Goal: Answer question/provide support

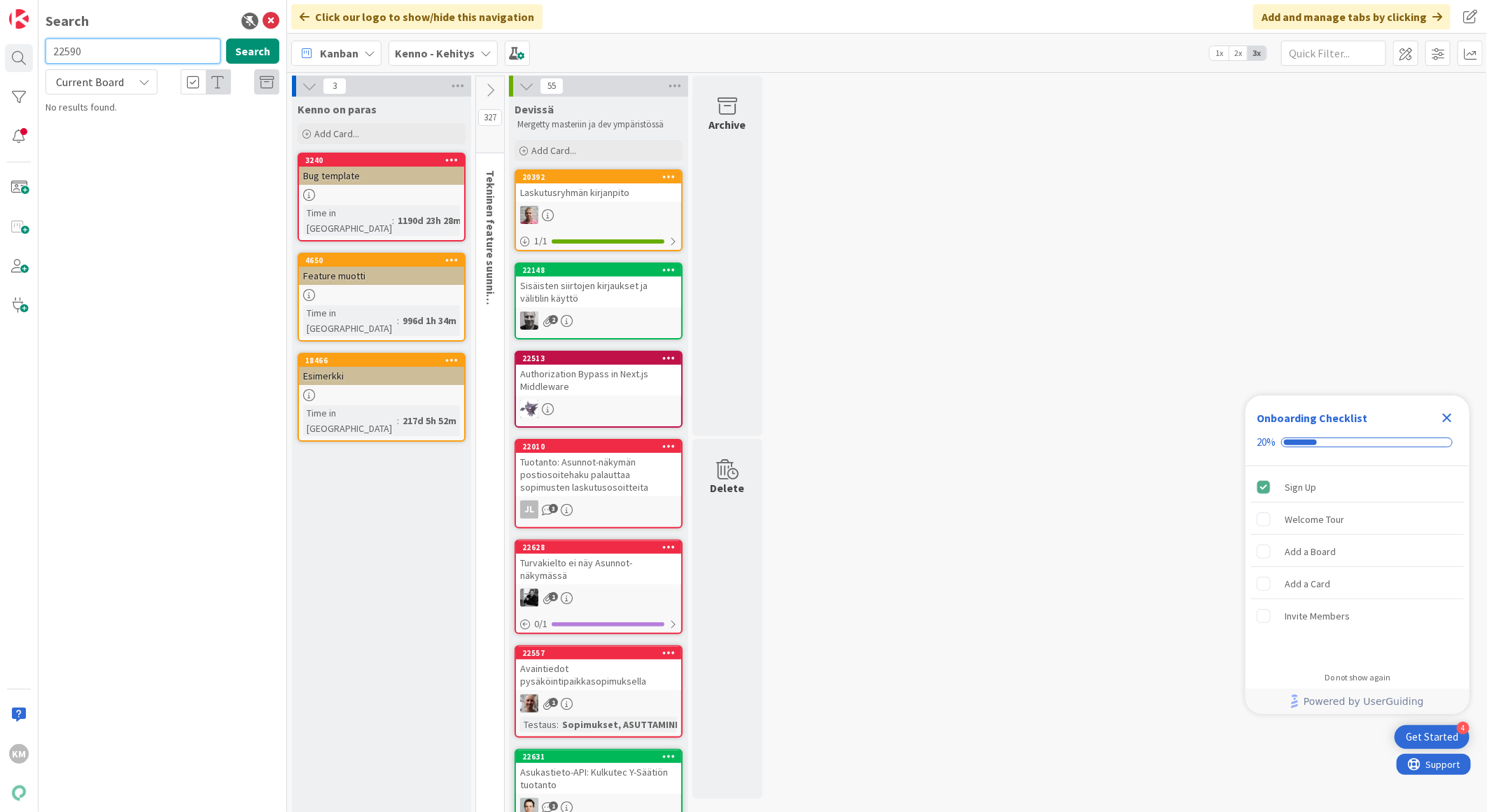
type input "22590"
click at [201, 137] on p "Yhden vuokralaisen sopimustiedot eikä maksutilanne aukea" at bounding box center [172, 131] width 214 height 30
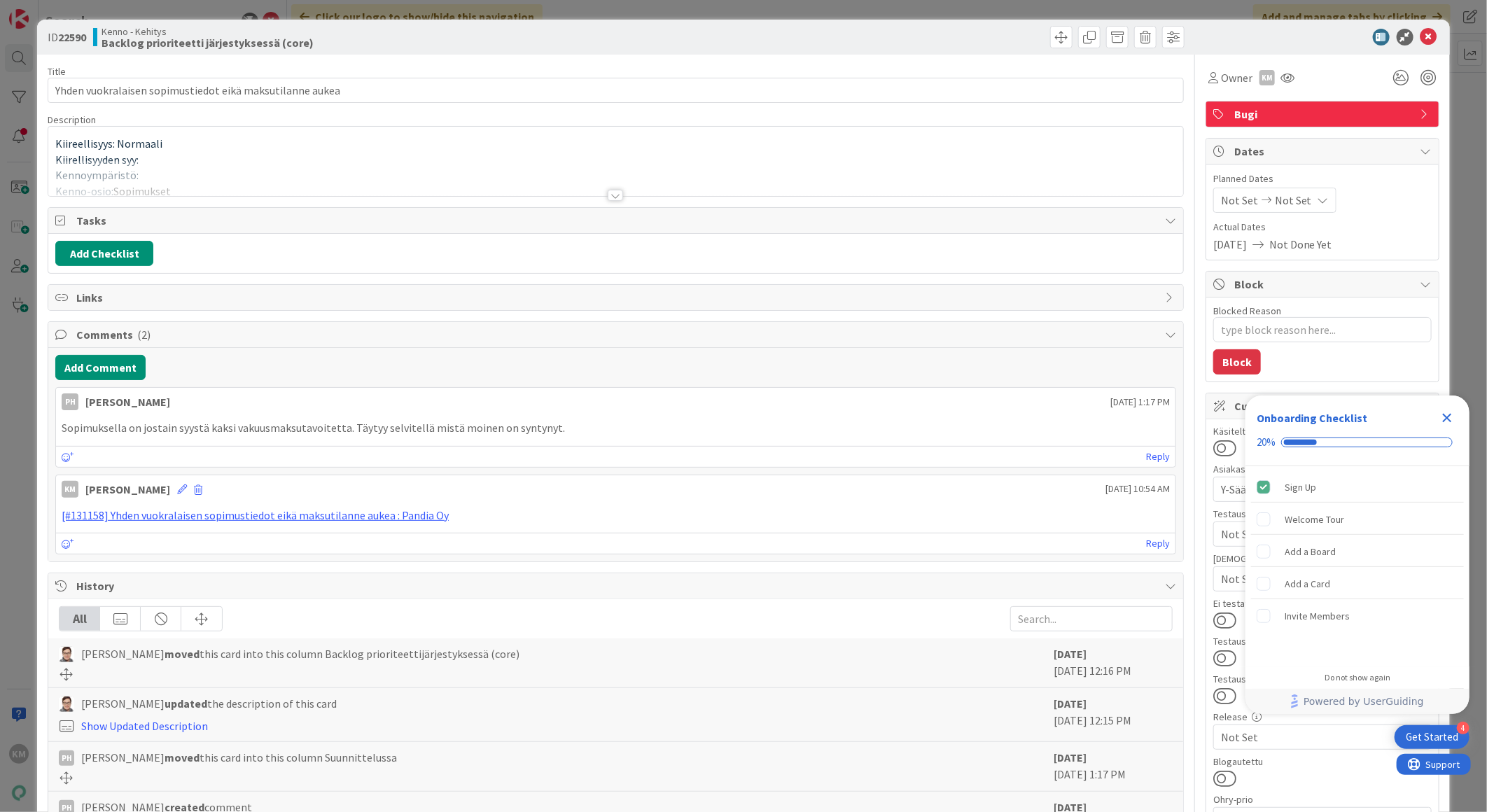
type textarea "x"
click at [409, 515] on link "[#131158] Yhden vuokralaisen sopimustiedot eikä maksutilanne aukea : Pandia Oy" at bounding box center [255, 516] width 387 height 14
click at [1442, 415] on icon "Close Checklist" at bounding box center [1447, 417] width 17 height 17
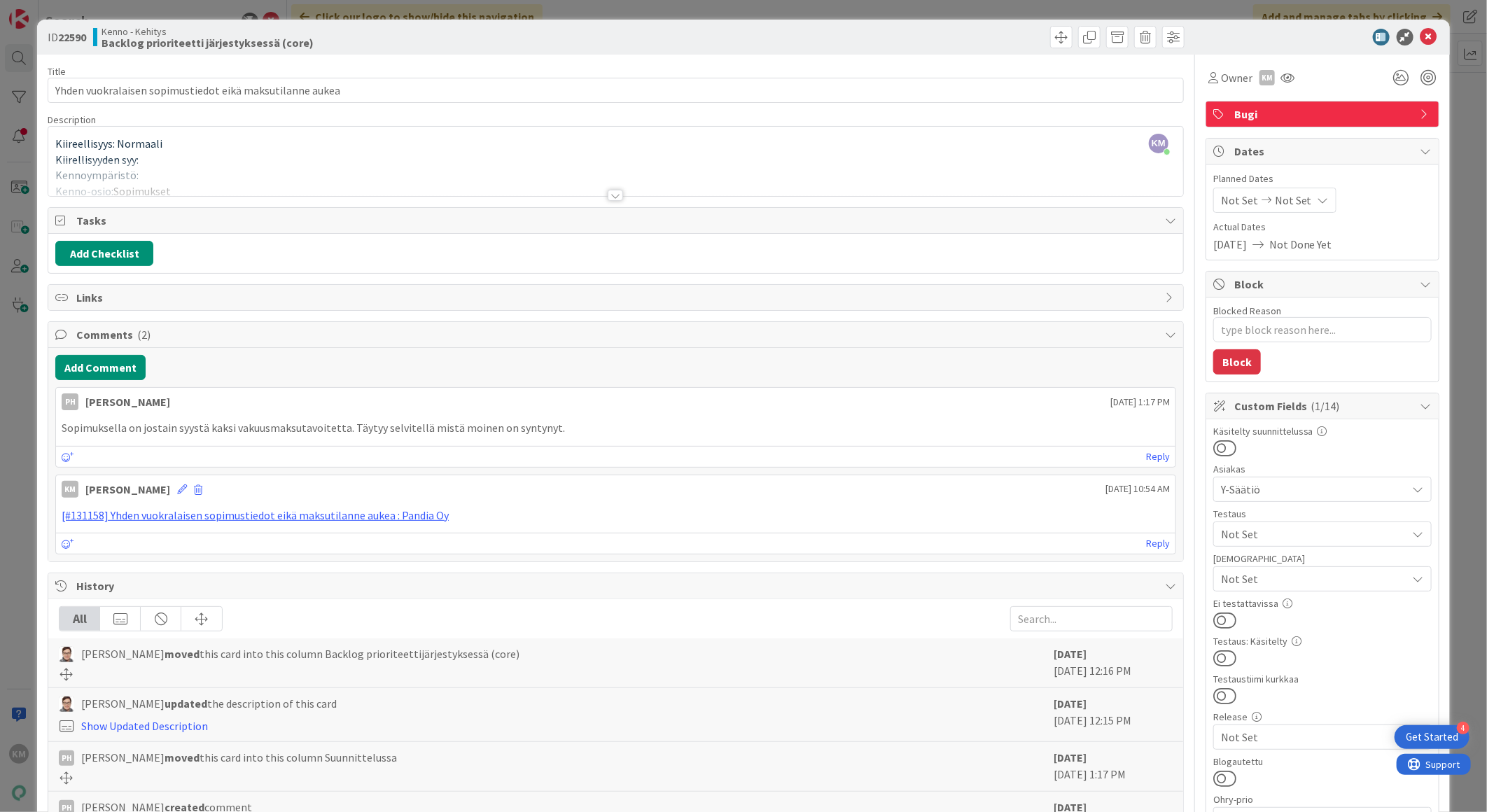
click at [611, 194] on div at bounding box center [615, 195] width 15 height 12
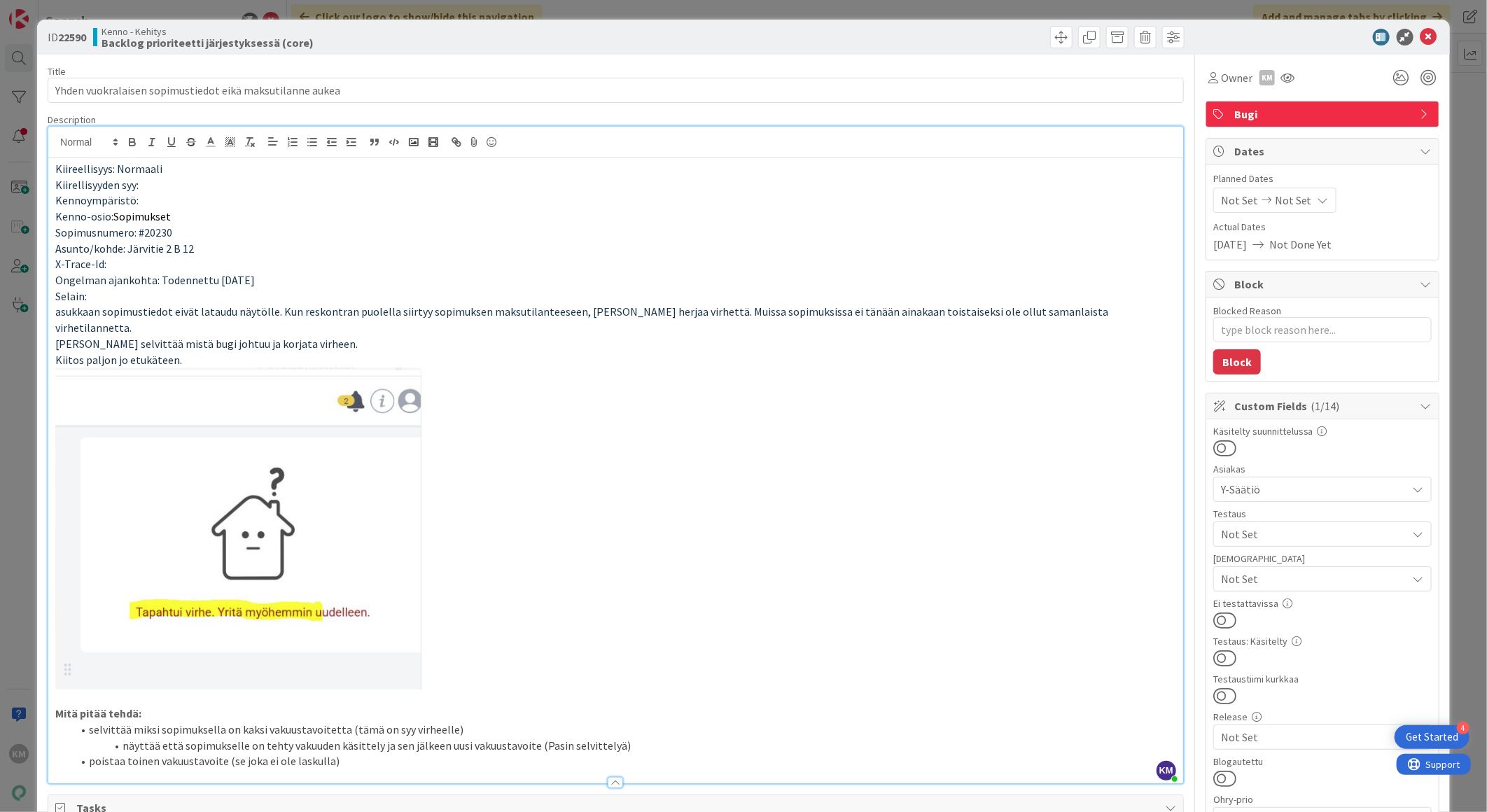
click at [151, 204] on p "Kennoympäristö:" at bounding box center [616, 201] width 1121 height 16
click at [646, 568] on p at bounding box center [616, 528] width 1121 height 322
type textarea "x"
click at [1421, 30] on icon at bounding box center [1428, 37] width 17 height 17
